Goal: Use online tool/utility: Utilize a website feature to perform a specific function

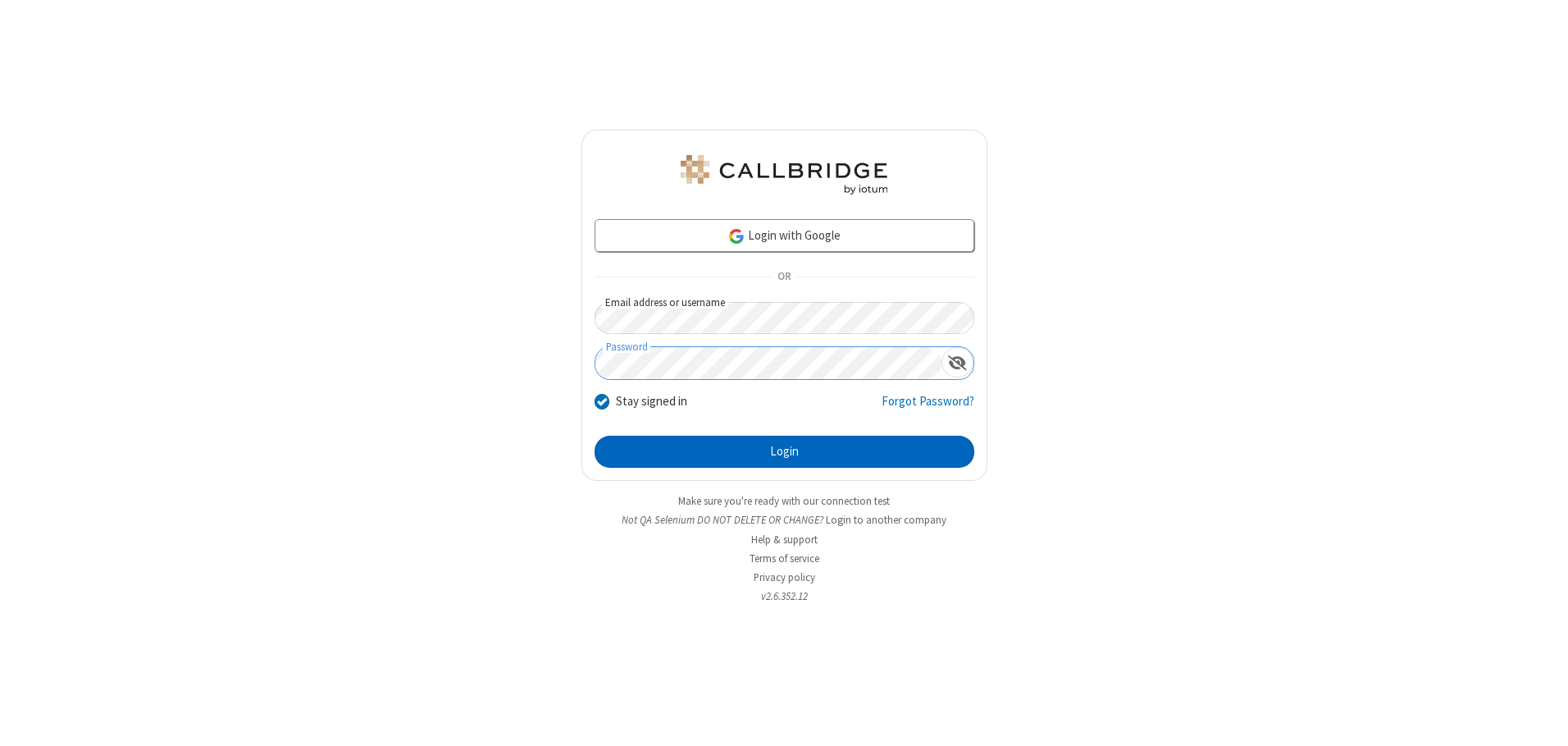
click at [784, 451] on button "Login" at bounding box center [784, 452] width 380 height 33
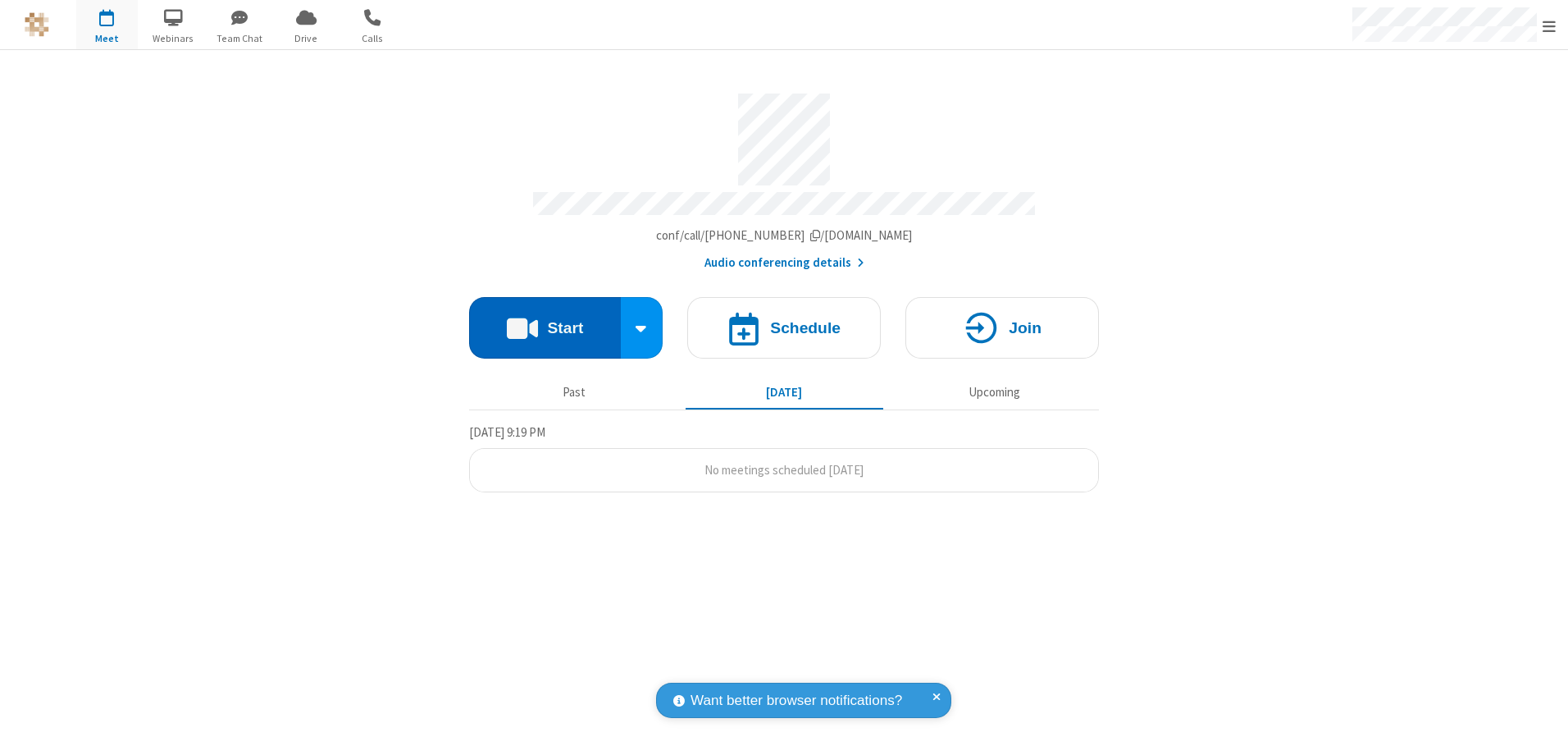
click at [545, 321] on button "Start" at bounding box center [545, 328] width 152 height 62
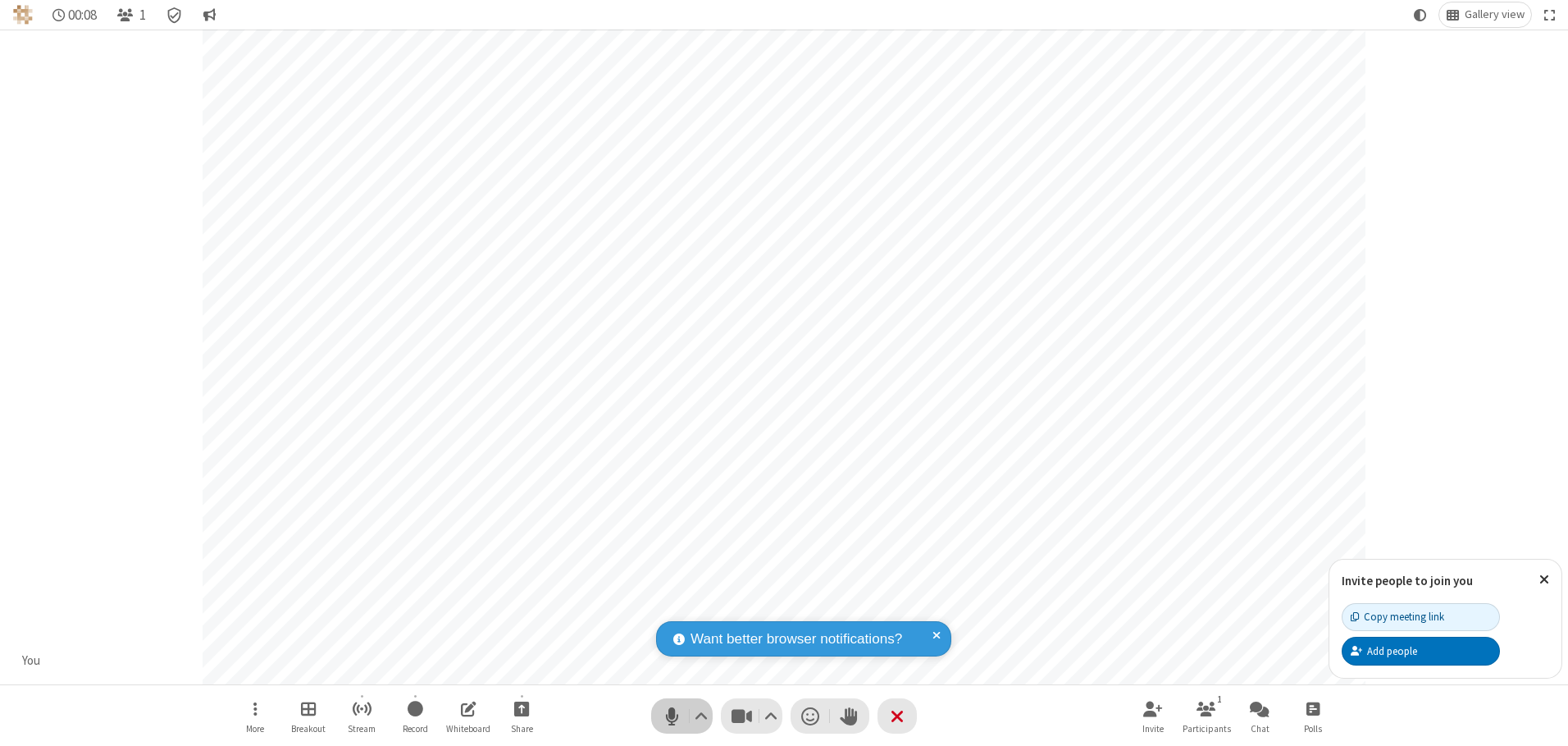
click at [671, 715] on span "Mute (Alt+A)" at bounding box center [671, 716] width 24 height 24
click at [671, 715] on span "Unmute (Alt+A)" at bounding box center [671, 716] width 24 height 24
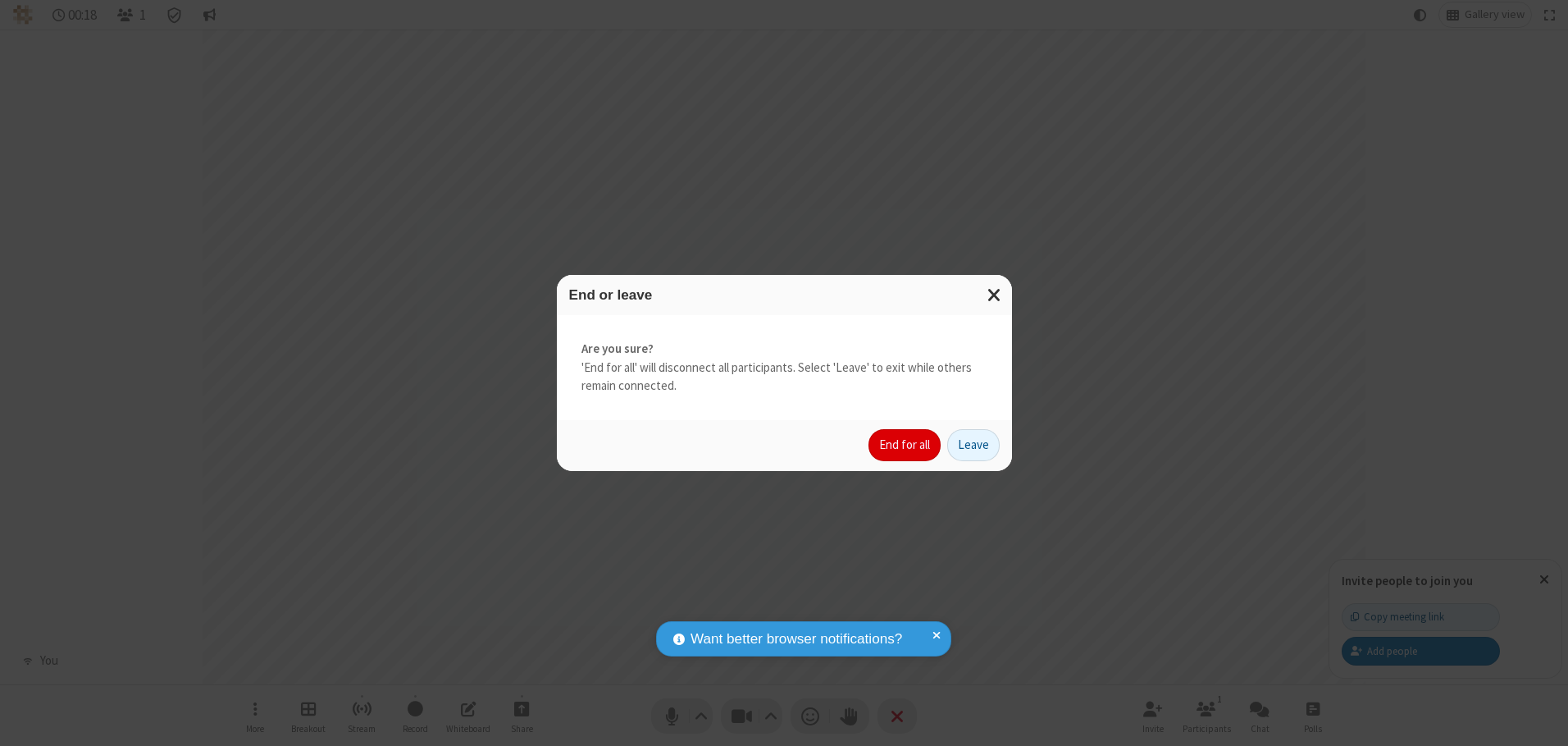
click at [905, 445] on button "End for all" at bounding box center [904, 445] width 73 height 33
